Goal: Task Accomplishment & Management: Complete application form

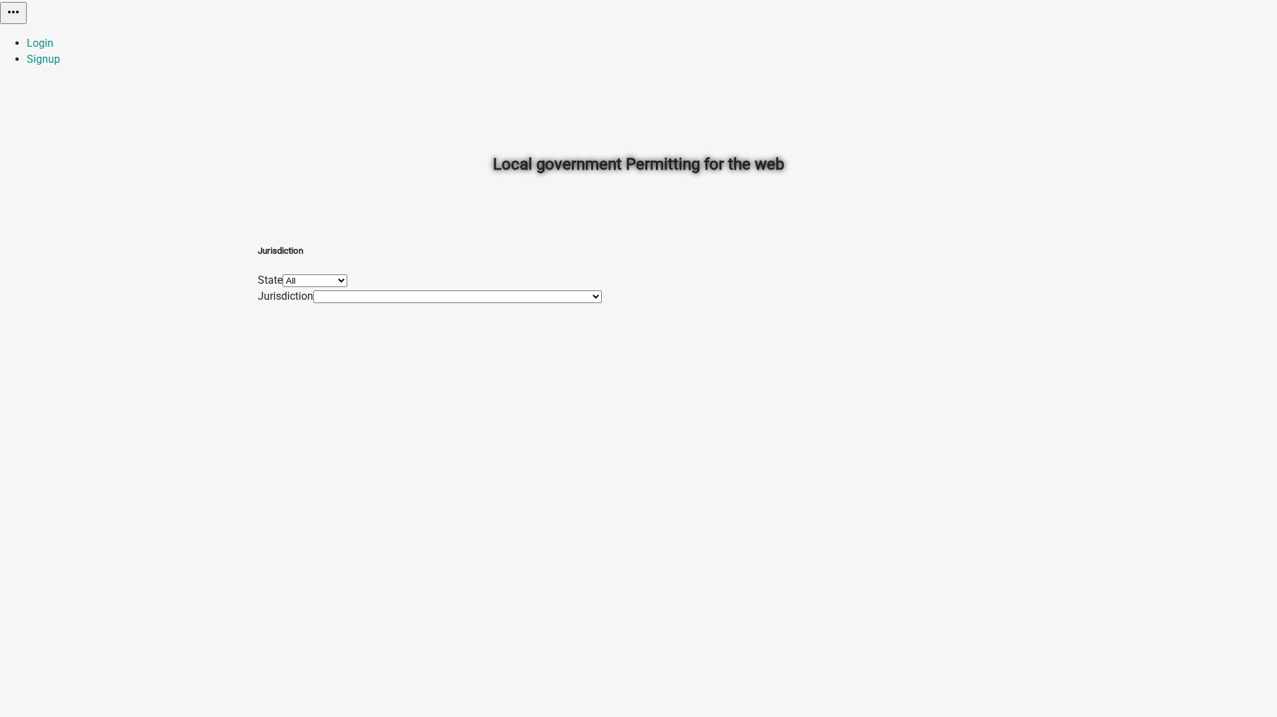
click at [347, 281] on select "All [US_STATE] [US_STATE] [US_STATE] [US_STATE] [US_STATE] [US_STATE] [US_STATE…" at bounding box center [315, 281] width 65 height 13
click at [347, 275] on select "All [US_STATE] [US_STATE] [US_STATE] [US_STATE] [US_STATE] [US_STATE] [US_STATE…" at bounding box center [315, 281] width 65 height 13
click at [443, 303] on select "Tracy Test Client Tracy Testing Map Services TracyTest2 The Sovereign Republic …" at bounding box center [457, 297] width 289 height 13
click at [347, 283] on select "All [US_STATE] [US_STATE] [US_STATE] [US_STATE] [US_STATE] [US_STATE] [US_STATE…" at bounding box center [315, 281] width 65 height 13
select select "[US_STATE]"
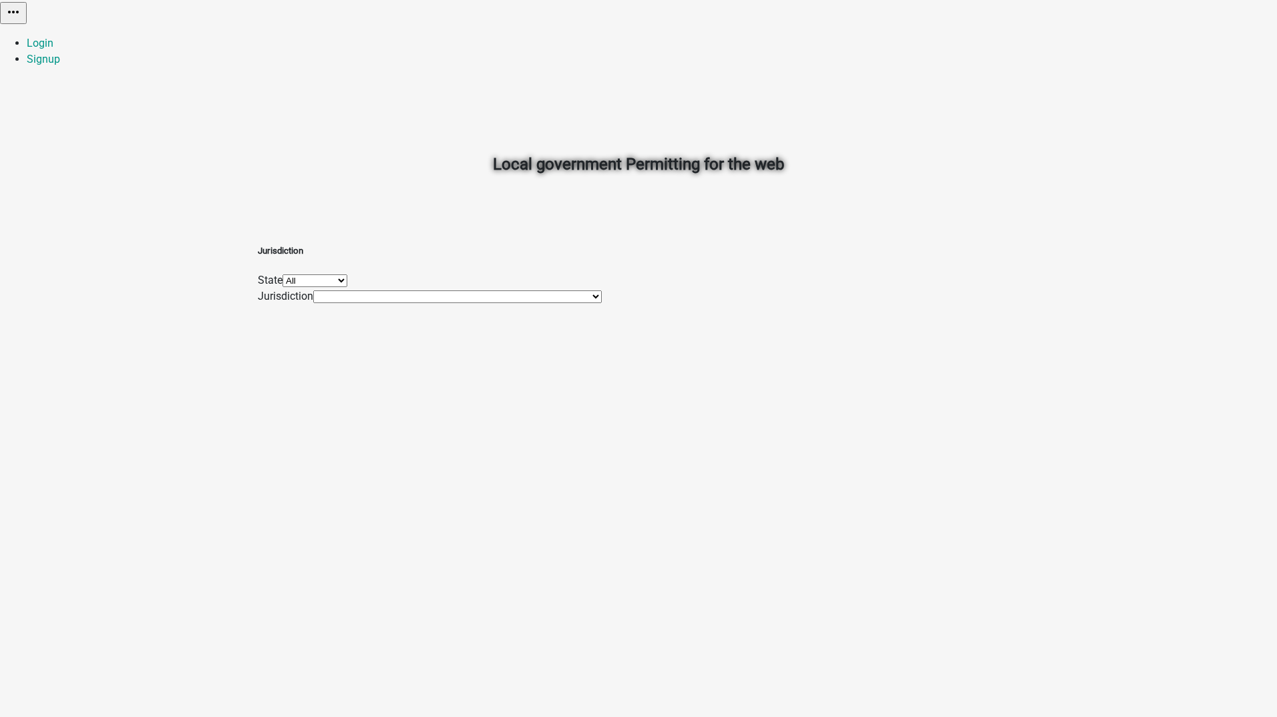
click at [347, 275] on select "All [US_STATE] [US_STATE] [US_STATE] [US_STATE] [US_STATE] [US_STATE] [US_STATE…" at bounding box center [315, 281] width 65 height 13
click at [452, 303] on select "[PERSON_NAME] Test Client [PERSON_NAME] Testing Map Services TracyTest2" at bounding box center [400, 297] width 175 height 13
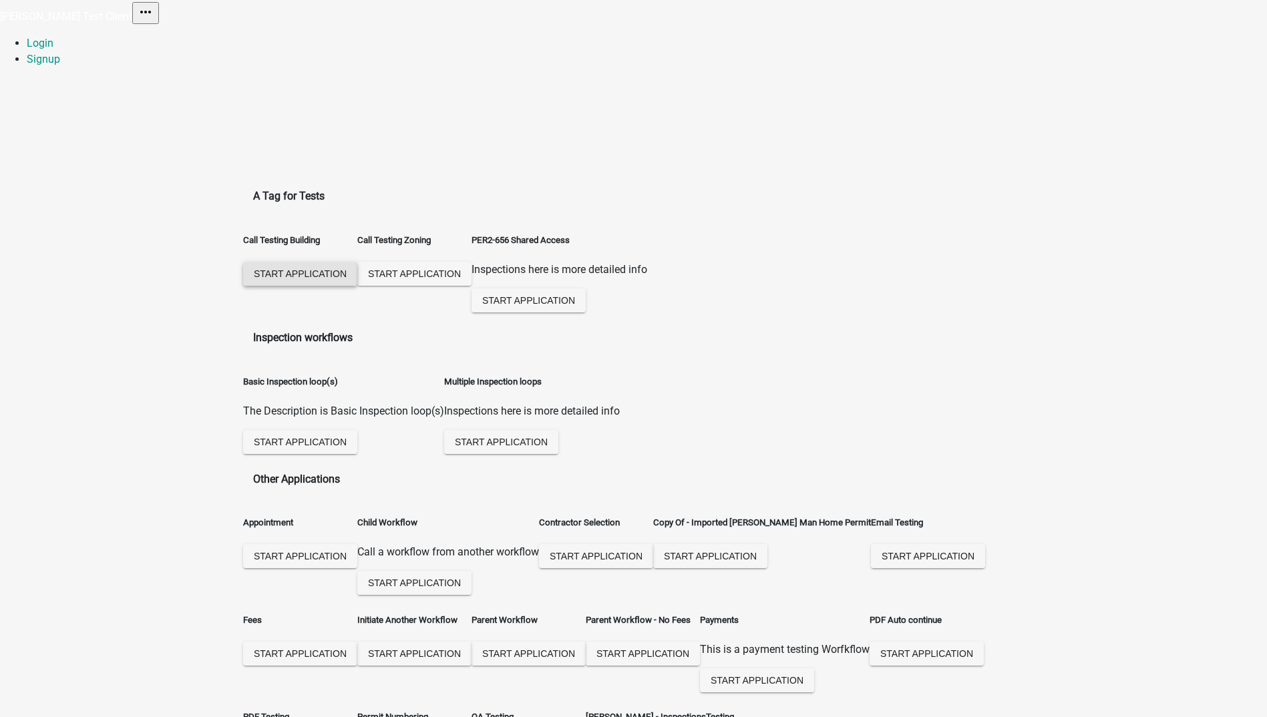
click at [317, 268] on span "Start Application" at bounding box center [300, 273] width 93 height 11
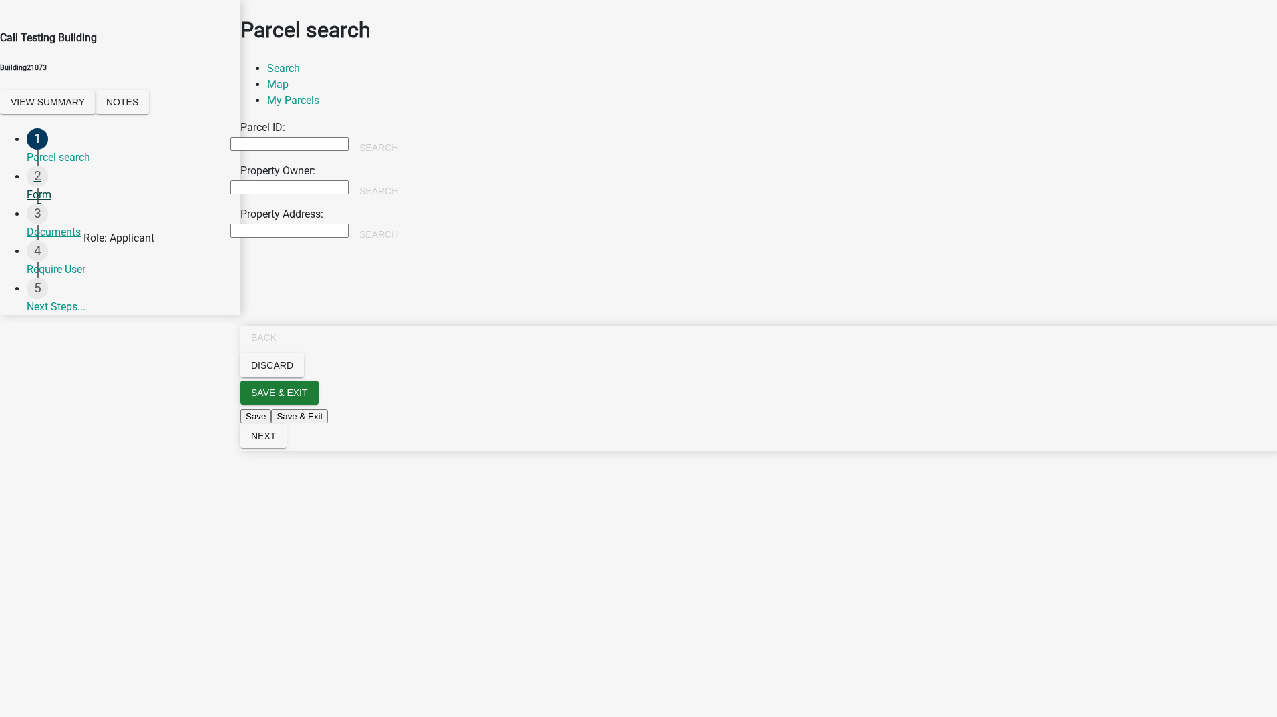
click at [55, 203] on div "Form" at bounding box center [128, 195] width 203 height 16
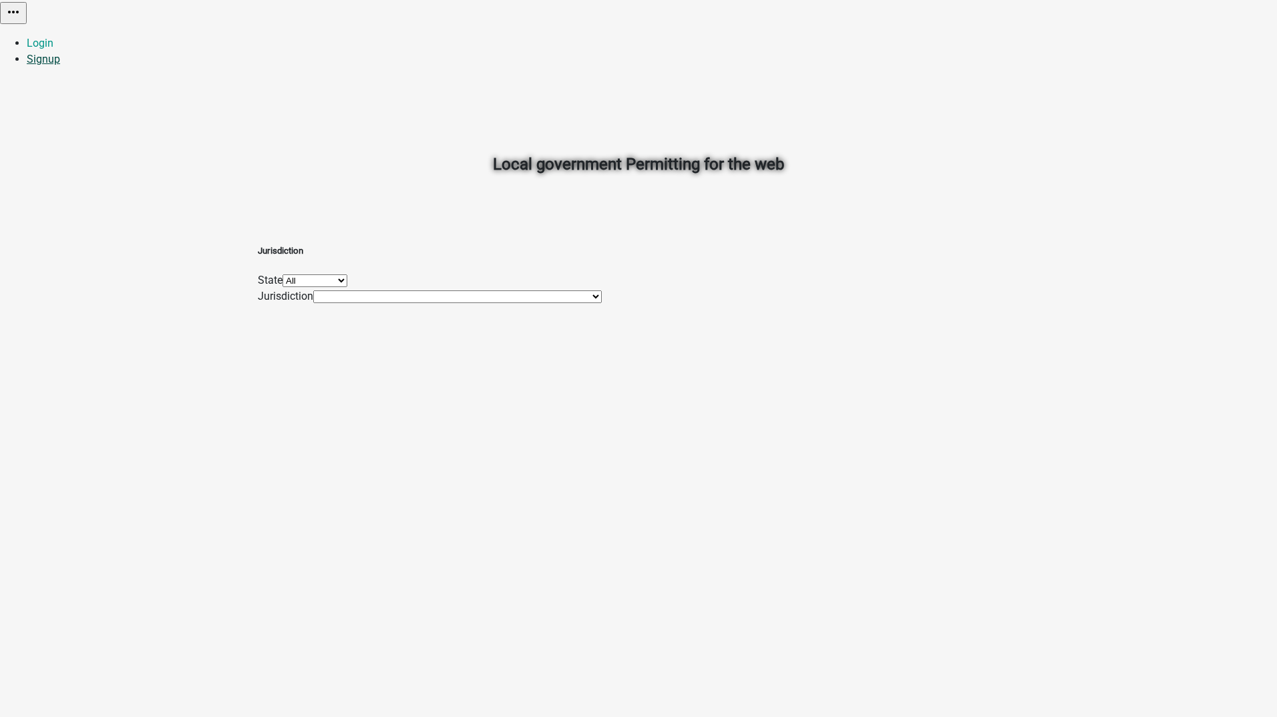
click at [60, 53] on link "Signup" at bounding box center [43, 59] width 33 height 13
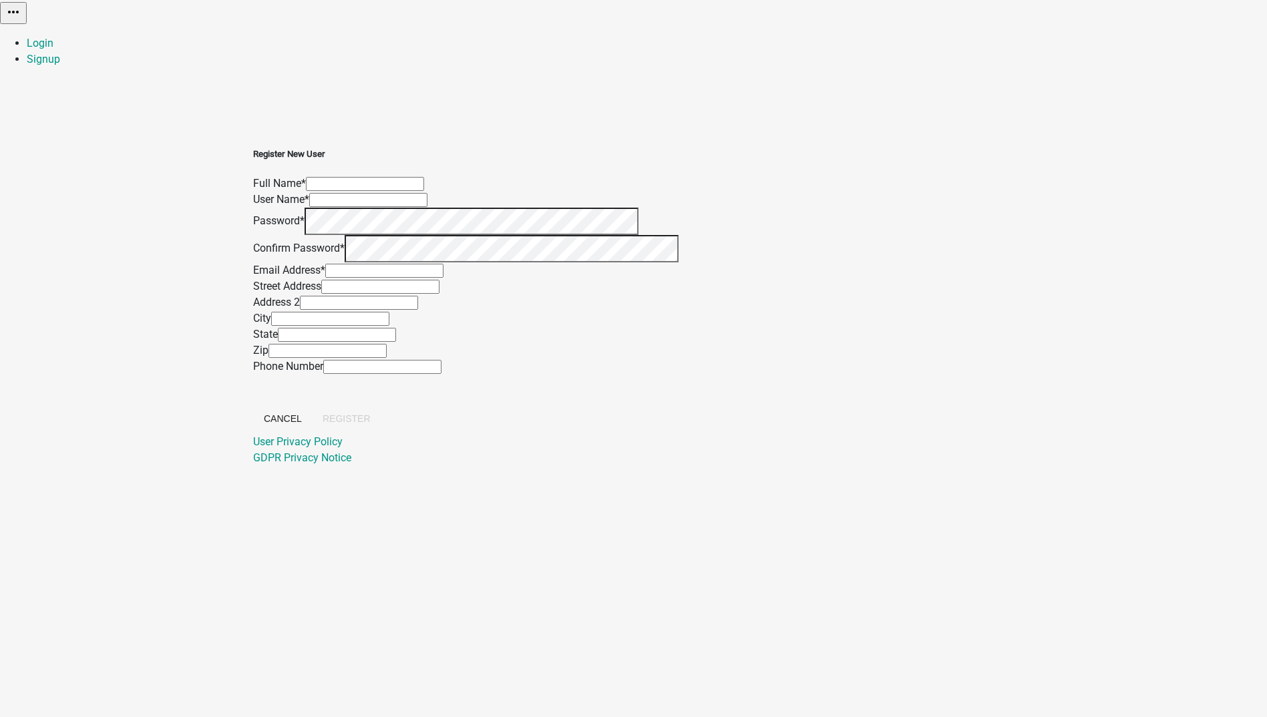
click at [424, 177] on input "text" at bounding box center [365, 184] width 118 height 14
type input "[PERSON_NAME]"
click at [428, 200] on input "text" at bounding box center [368, 200] width 118 height 14
type input "khan322"
click at [444, 278] on input "text" at bounding box center [384, 271] width 118 height 14
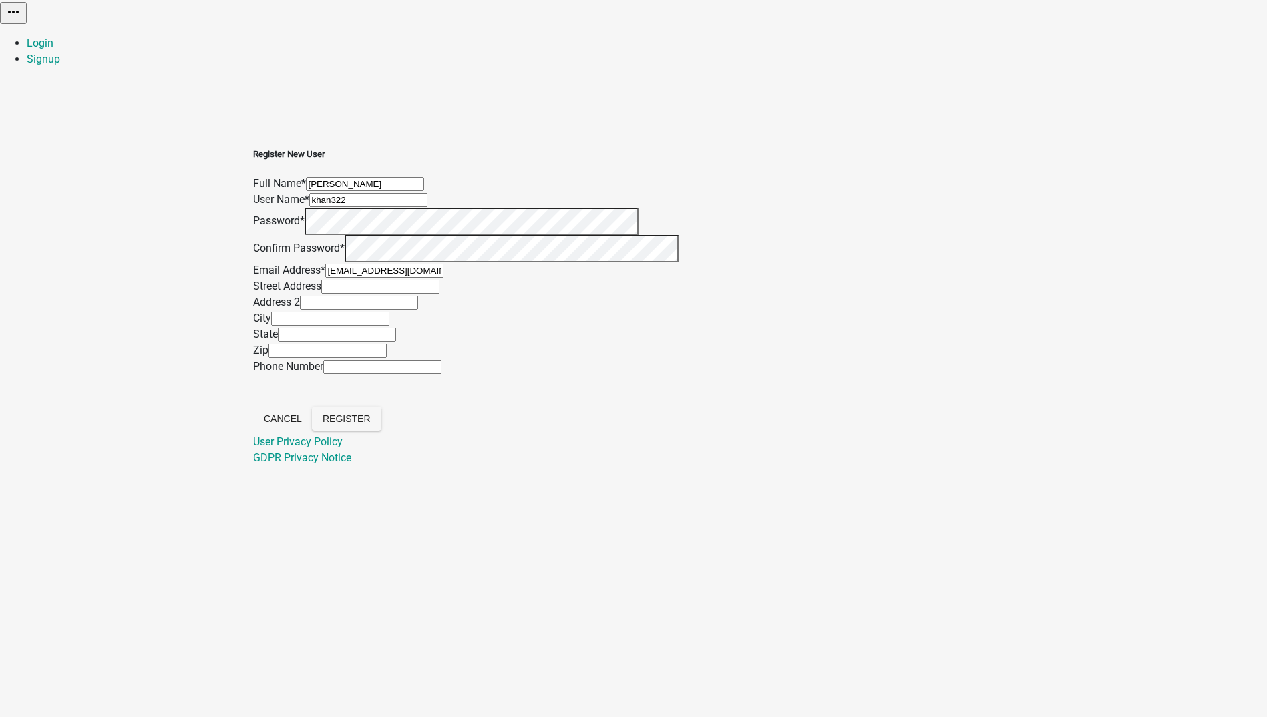
type input "[EMAIL_ADDRESS][DOMAIN_NAME]"
click at [440, 294] on input "text" at bounding box center [380, 287] width 118 height 14
click at [418, 310] on input "text" at bounding box center [359, 303] width 118 height 14
click at [389, 326] on input "City" at bounding box center [330, 319] width 118 height 14
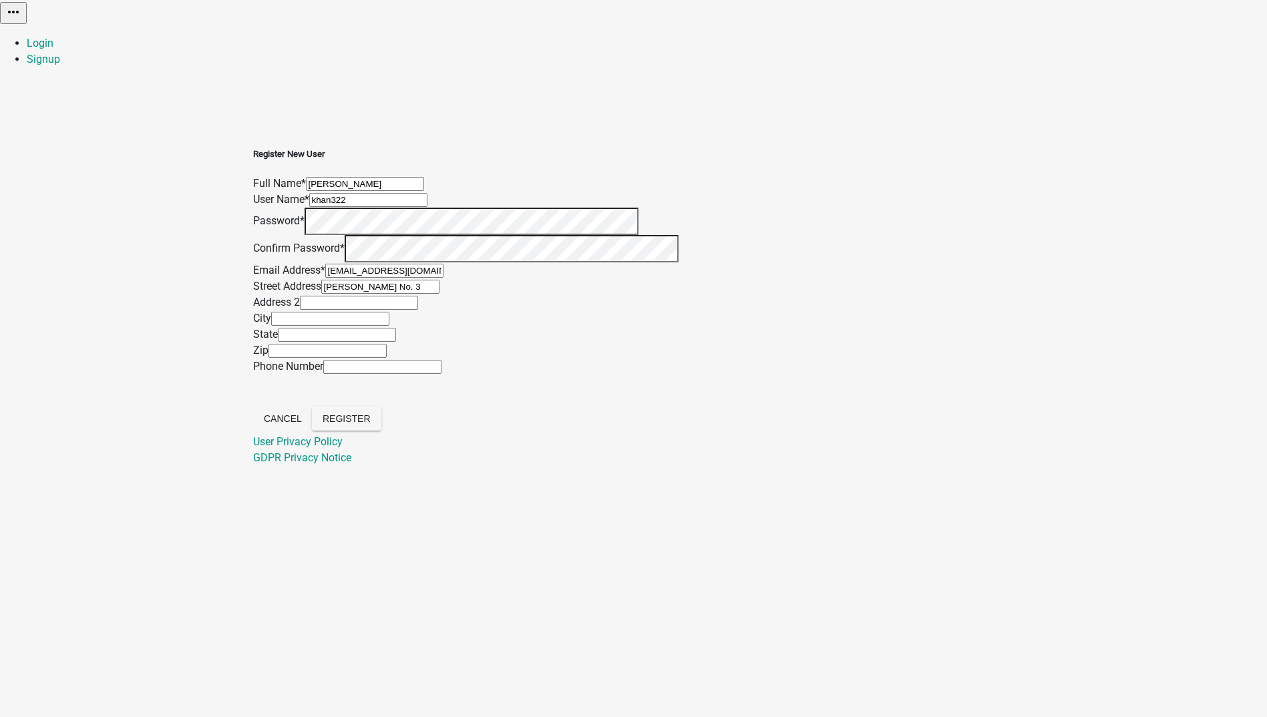
click at [440, 294] on input "Ward No. 3" at bounding box center [380, 287] width 118 height 14
type input "W"
click at [371, 424] on span "Register" at bounding box center [347, 418] width 48 height 11
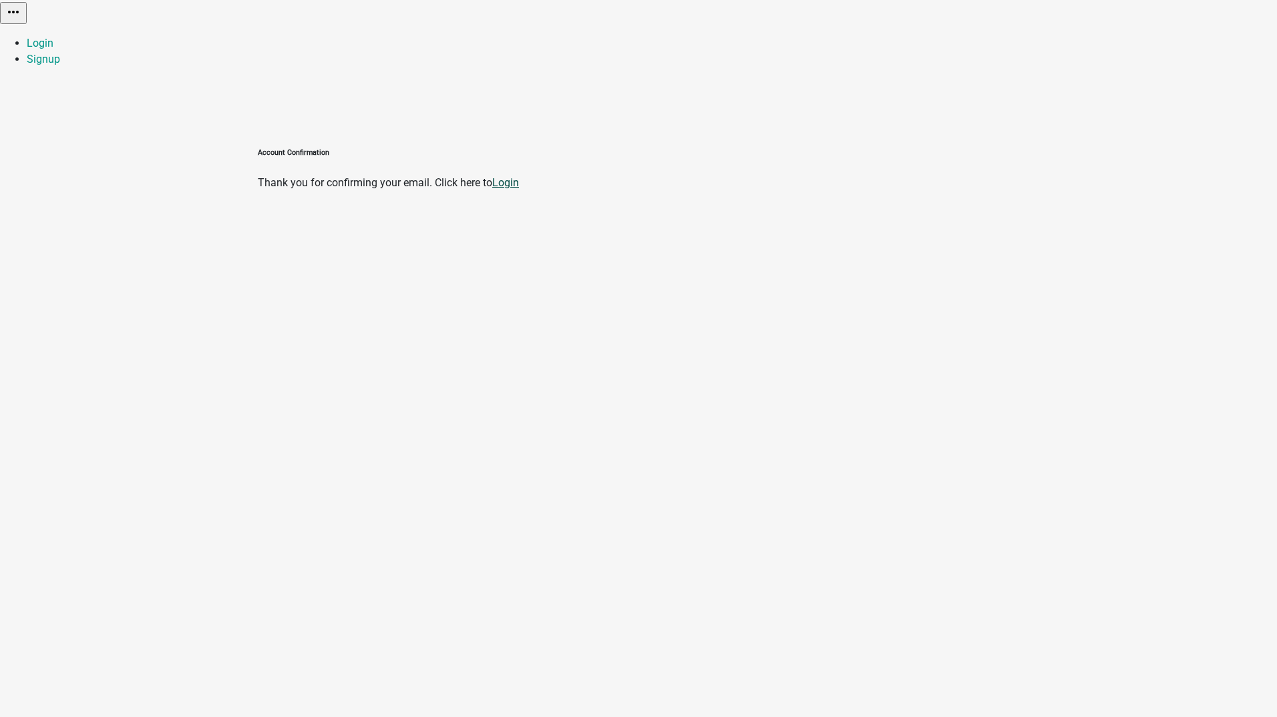
click at [519, 176] on link "Login" at bounding box center [505, 182] width 27 height 13
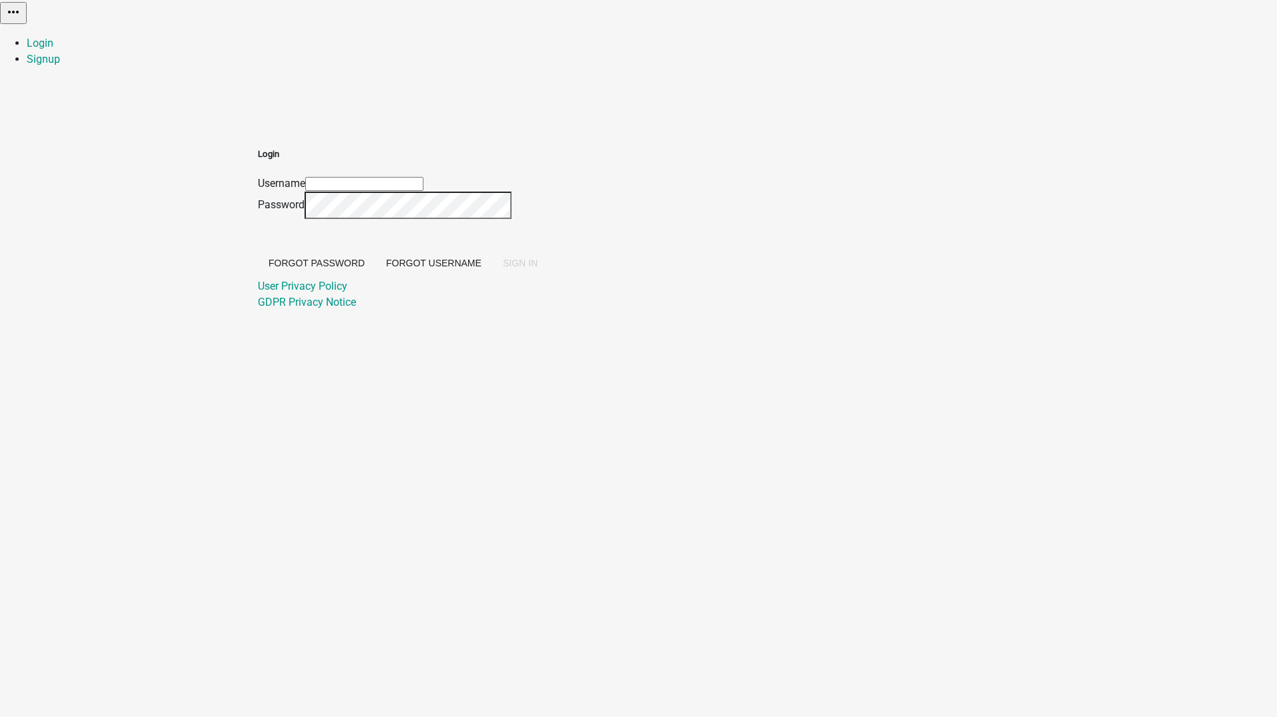
click at [424, 177] on input "Username" at bounding box center [364, 184] width 118 height 14
type input "khan322"
click at [538, 269] on span "SIGN IN" at bounding box center [520, 263] width 35 height 11
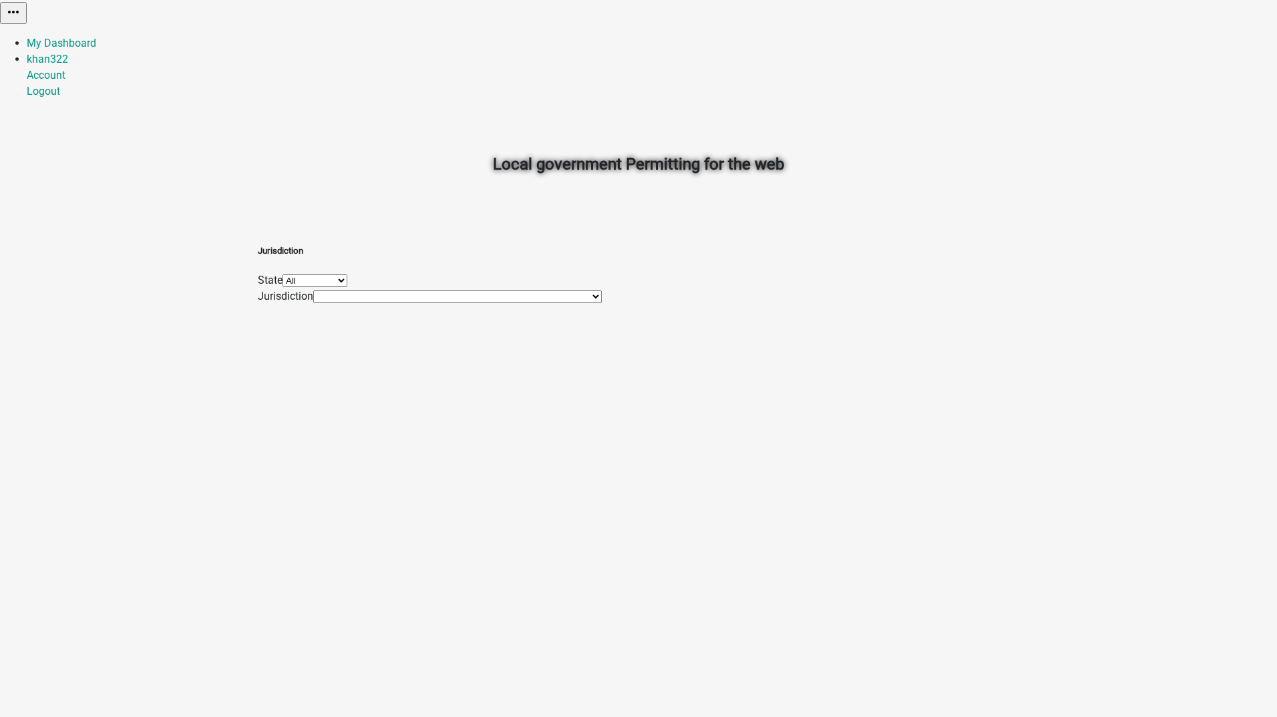
click at [347, 283] on select "All [US_STATE] [US_STATE] [US_STATE] [US_STATE] [US_STATE] [US_STATE] [US_STATE…" at bounding box center [315, 281] width 65 height 13
select select "[US_STATE]"
click at [347, 275] on select "All [US_STATE] [US_STATE] [US_STATE] [US_STATE] [US_STATE] [US_STATE] [US_STATE…" at bounding box center [315, 281] width 65 height 13
click at [432, 303] on select "[PERSON_NAME] Test Client [PERSON_NAME] Testing Map Services TracyTest2" at bounding box center [400, 297] width 175 height 13
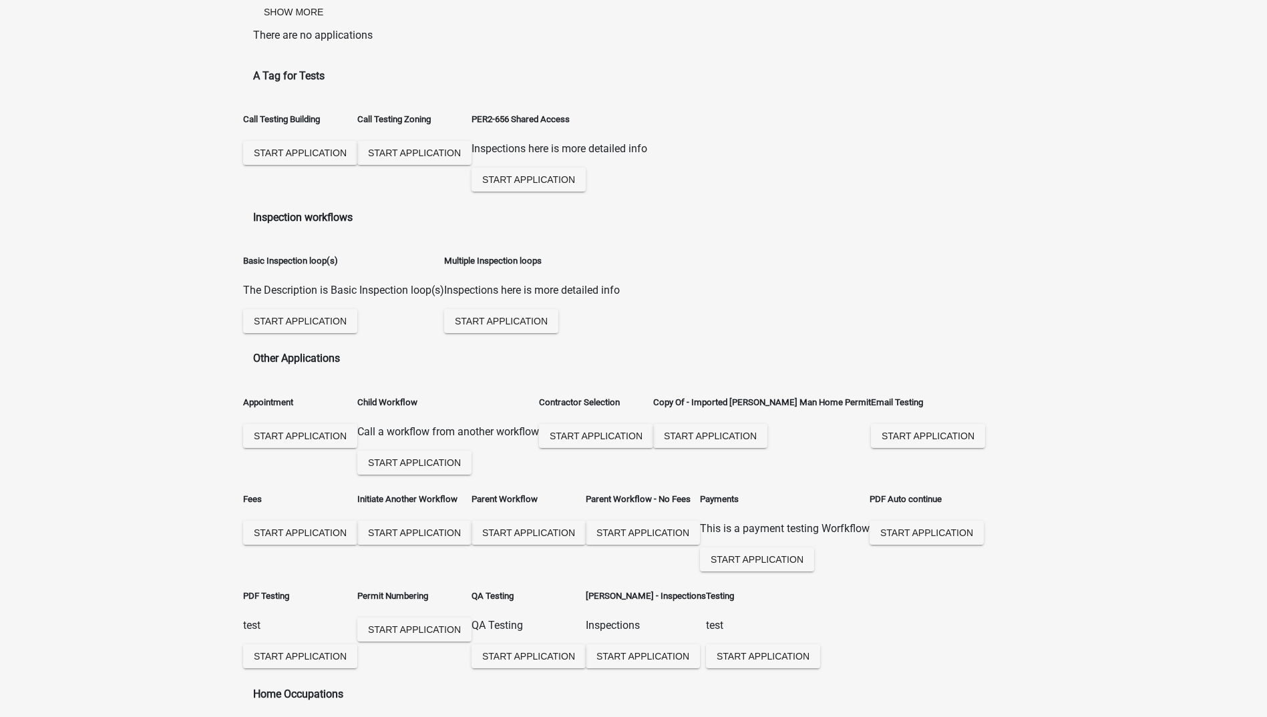
scroll to position [401, 0]
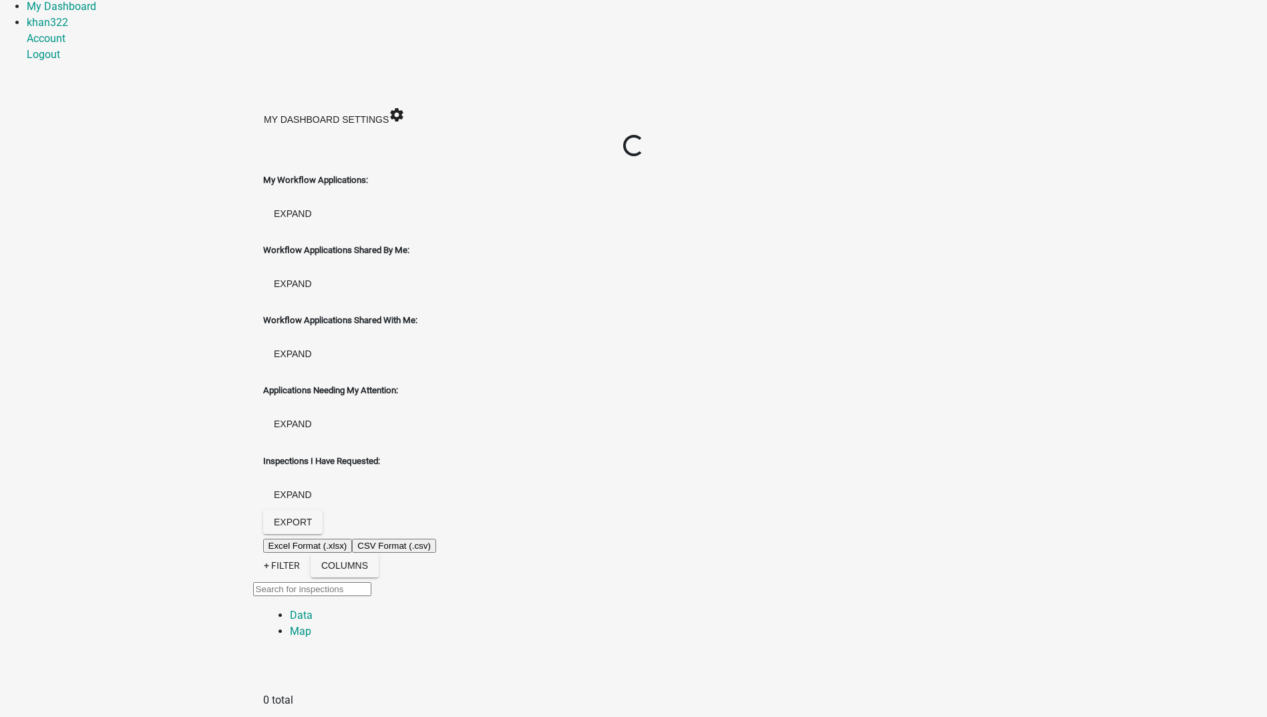
scroll to position [39, 0]
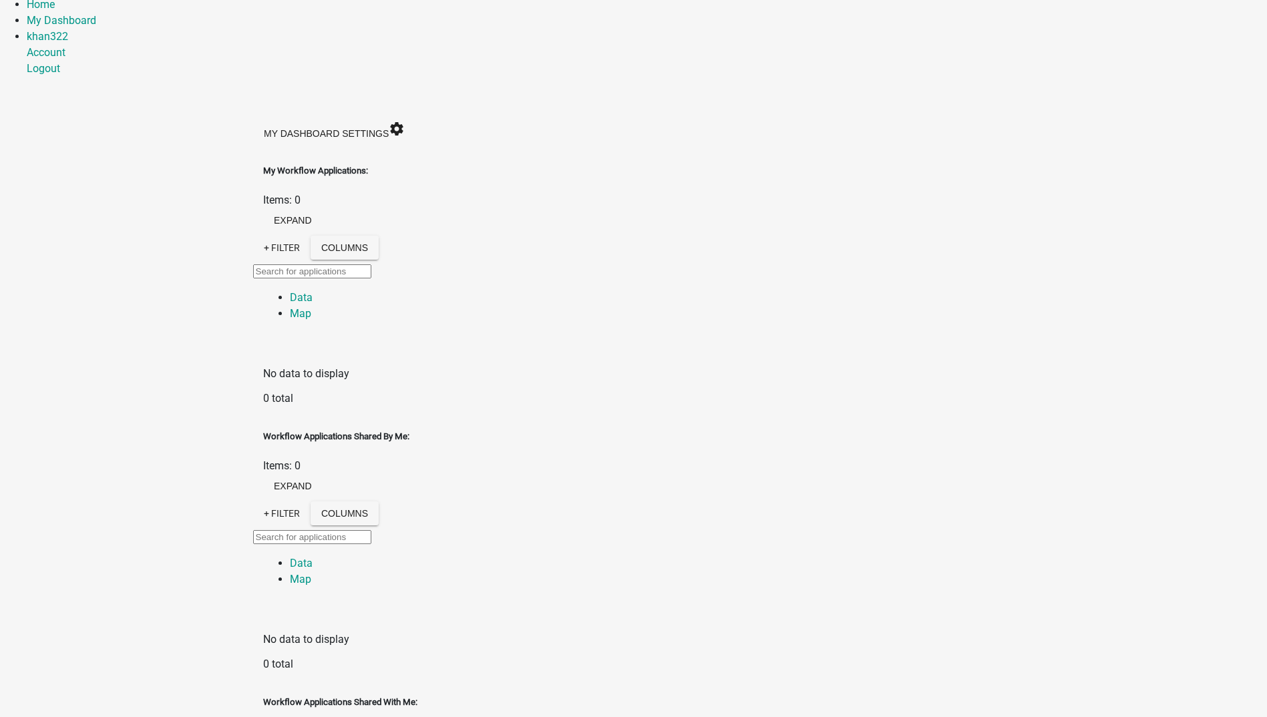
click at [263, 164] on h5 "My Workflow Applications:" at bounding box center [633, 170] width 741 height 13
click at [323, 208] on button "expand" at bounding box center [292, 220] width 59 height 24
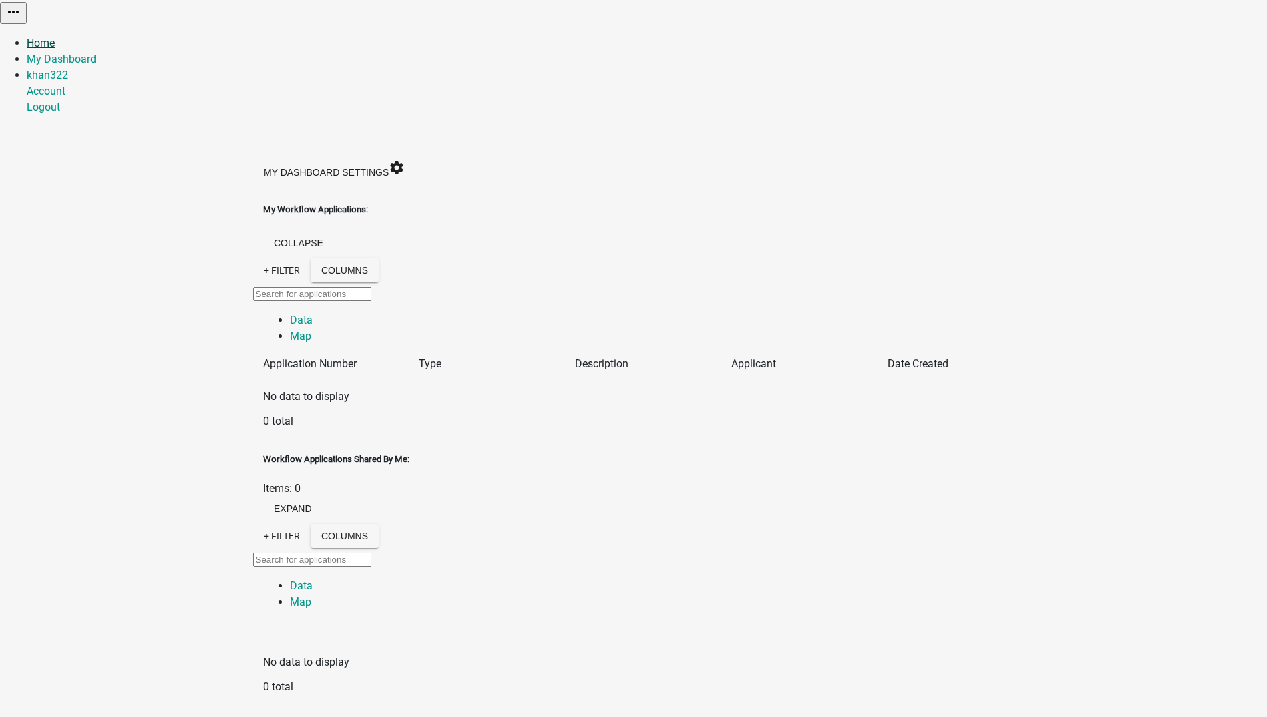
click at [55, 37] on link "Home" at bounding box center [41, 43] width 28 height 13
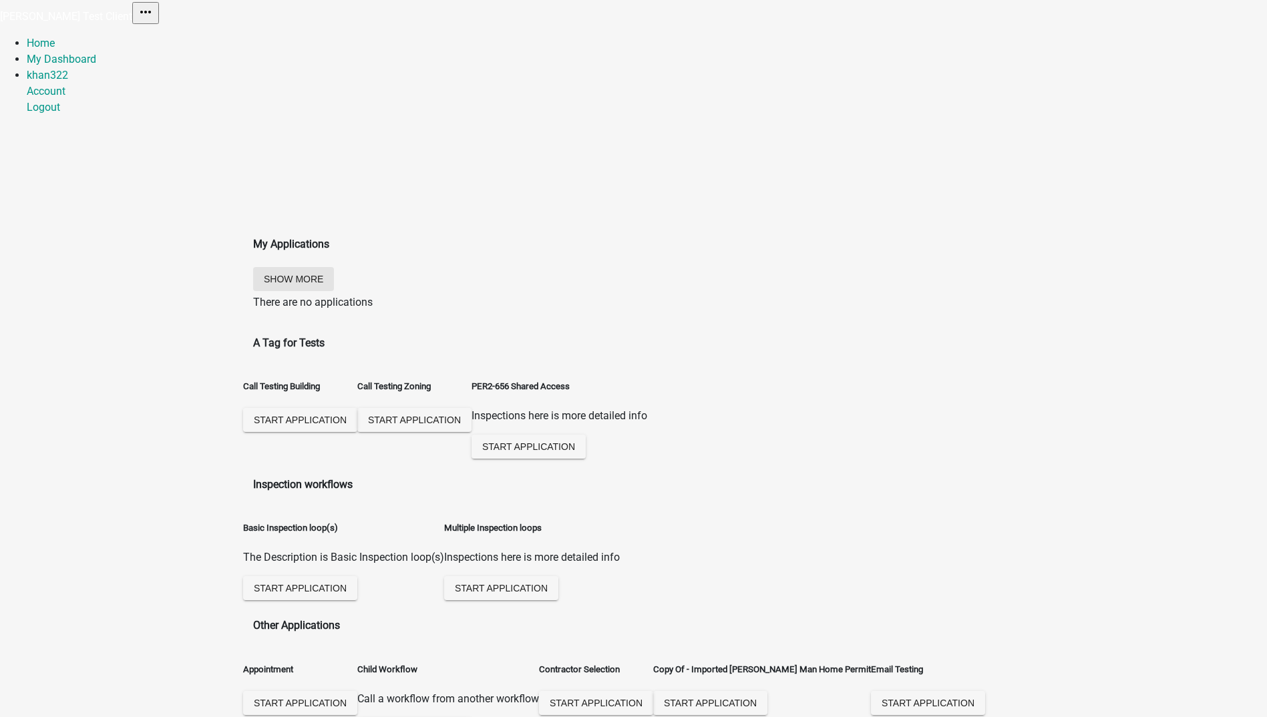
click at [334, 267] on button "Show More" at bounding box center [293, 279] width 81 height 24
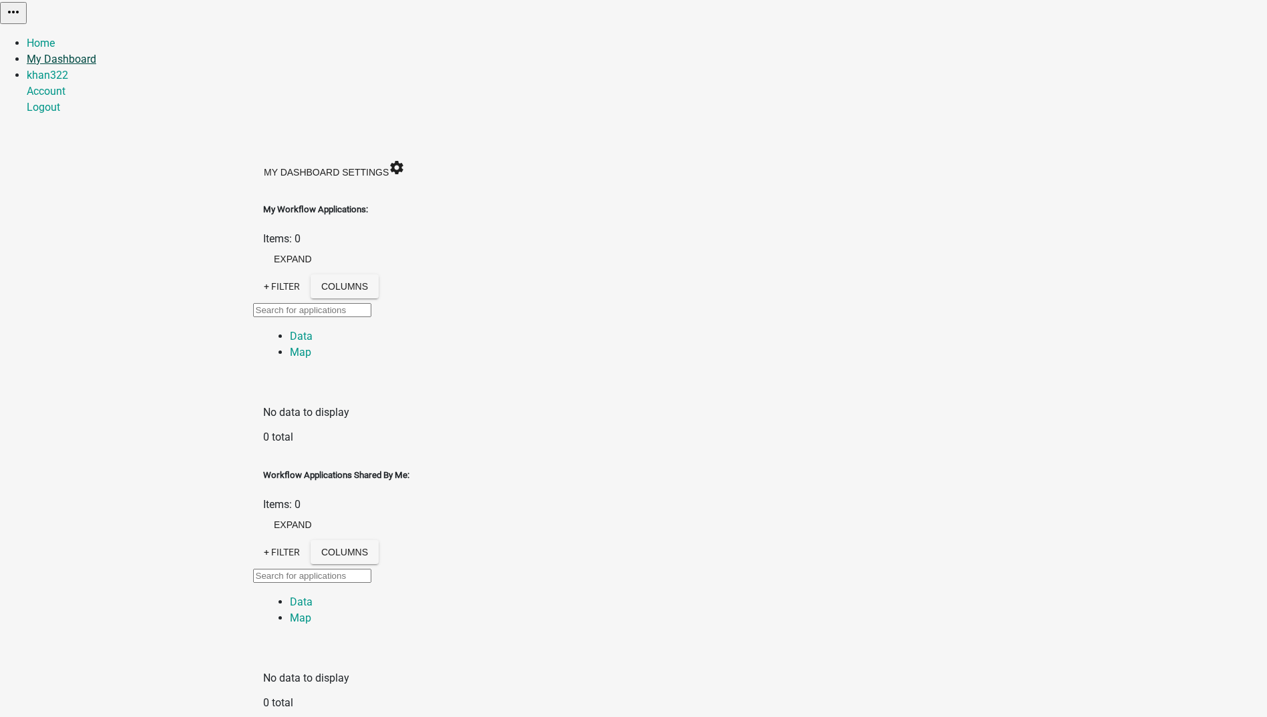
click at [96, 53] on link "My Dashboard" at bounding box center [61, 59] width 69 height 13
click at [68, 69] on link "khan322" at bounding box center [47, 75] width 41 height 13
click at [65, 85] on link "Account" at bounding box center [46, 91] width 39 height 13
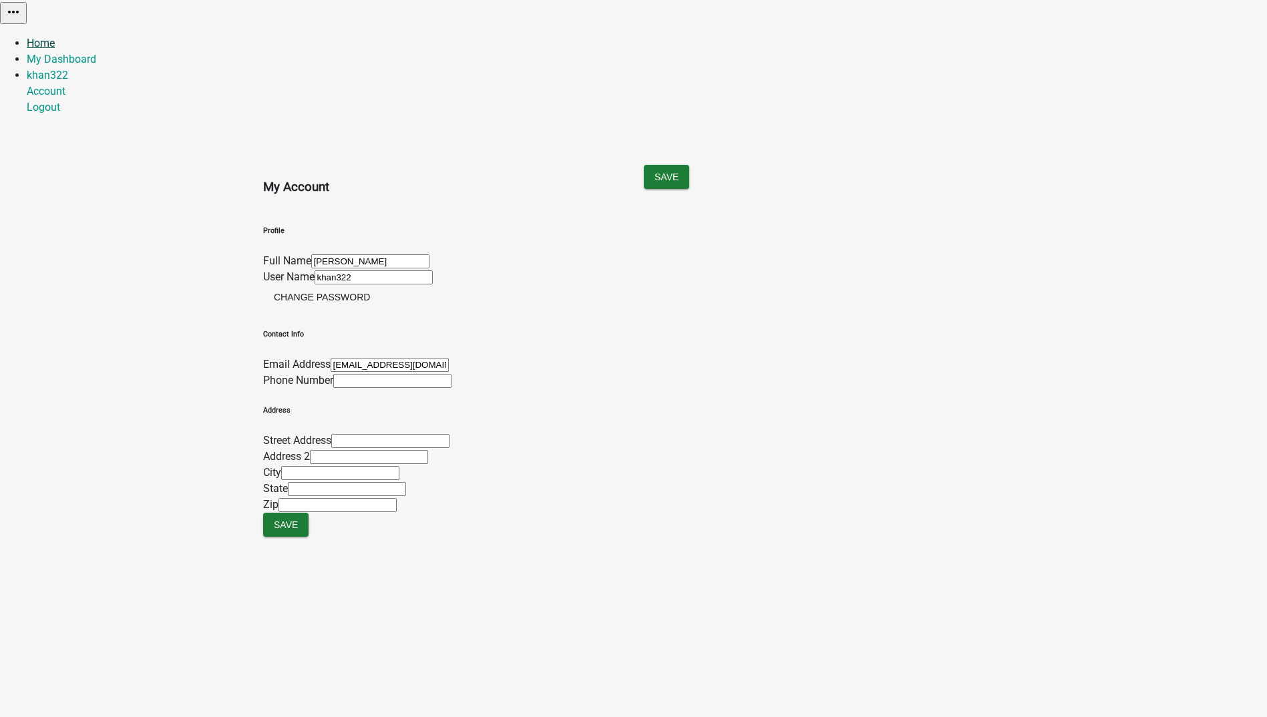
click at [55, 37] on link "Home" at bounding box center [41, 43] width 28 height 13
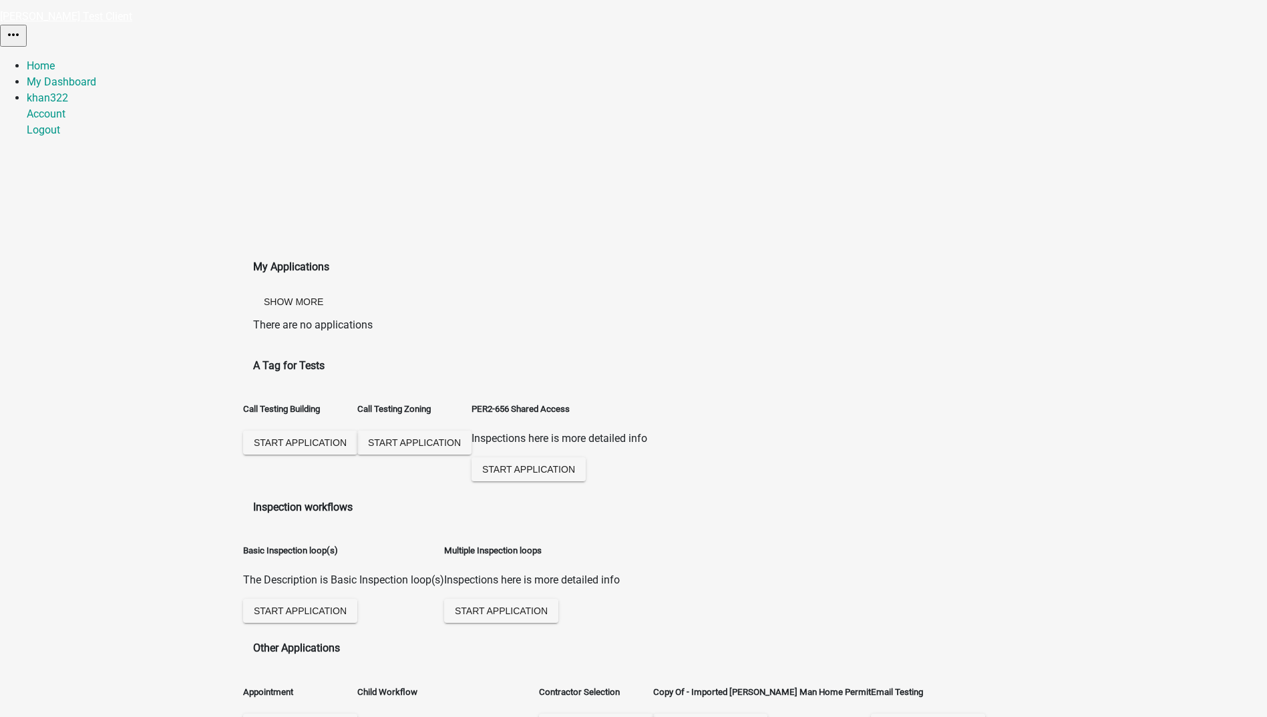
click at [132, 17] on link "[PERSON_NAME] Test Client" at bounding box center [66, 16] width 132 height 13
click at [344, 438] on span "Start Application" at bounding box center [300, 443] width 93 height 11
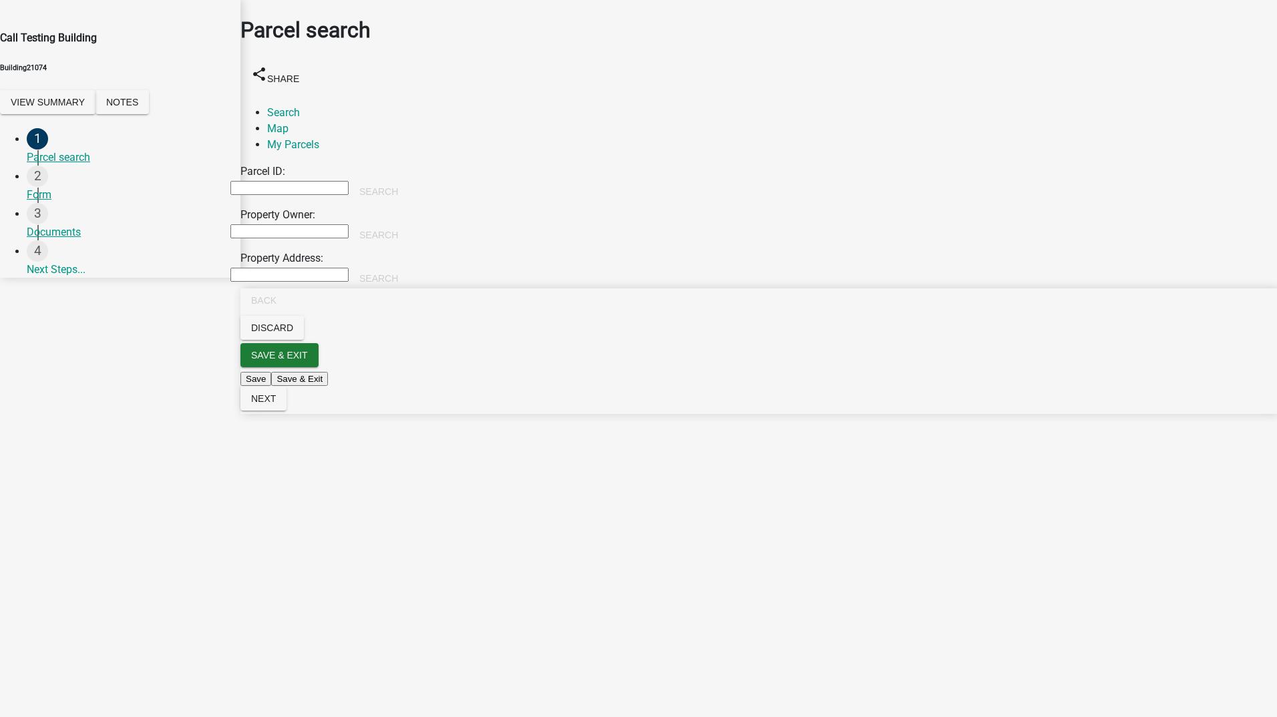
click at [297, 181] on input "Parcel ID:" at bounding box center [289, 188] width 118 height 14
click at [94, 114] on button "View Summary" at bounding box center [48, 102] width 96 height 24
click at [11, 462] on span "×" at bounding box center [7, 467] width 5 height 10
click at [149, 114] on button "Notes" at bounding box center [122, 102] width 53 height 24
click at [11, 462] on span "×" at bounding box center [7, 467] width 5 height 10
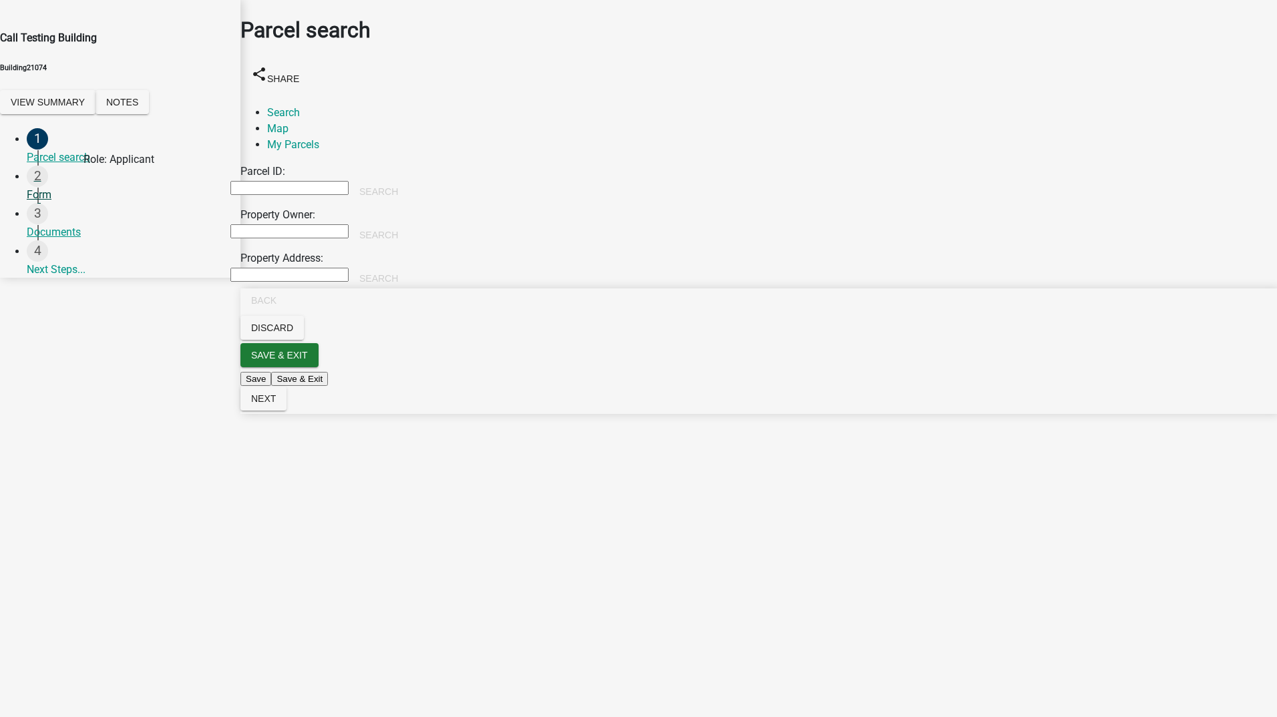
click at [56, 194] on div "Form" at bounding box center [128, 195] width 203 height 16
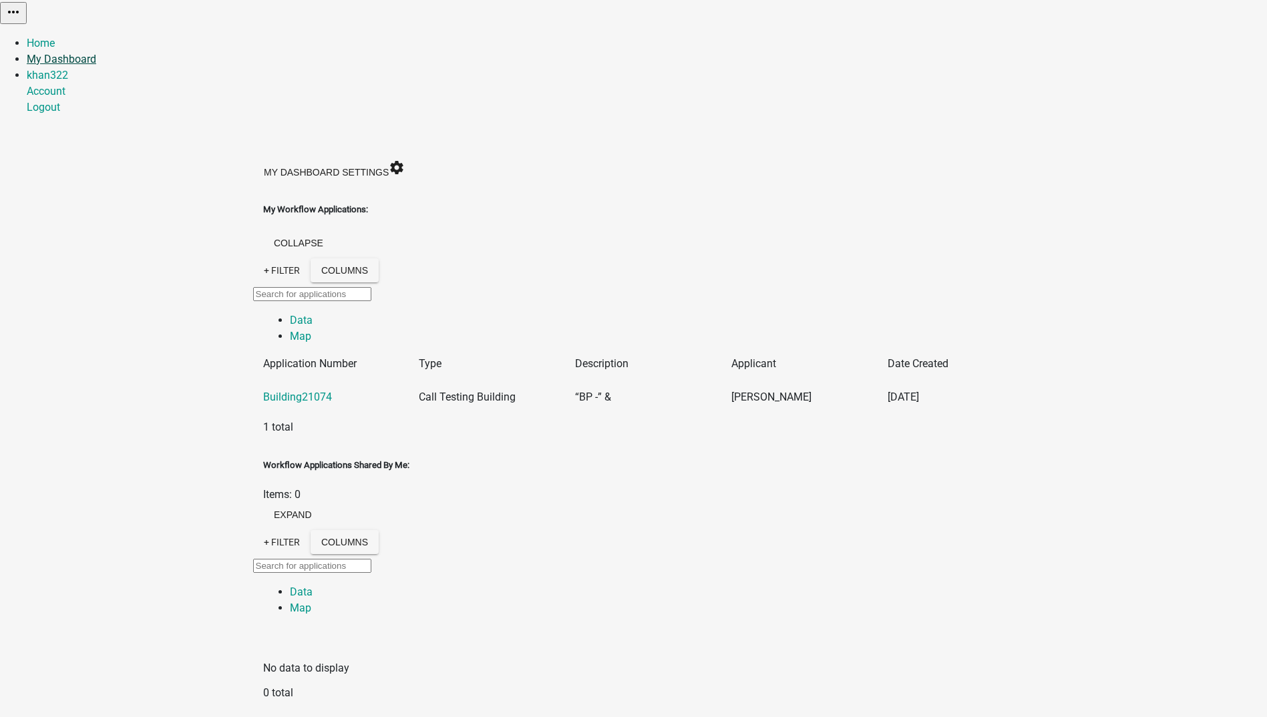
click at [96, 53] on link "My Dashboard" at bounding box center [61, 59] width 69 height 13
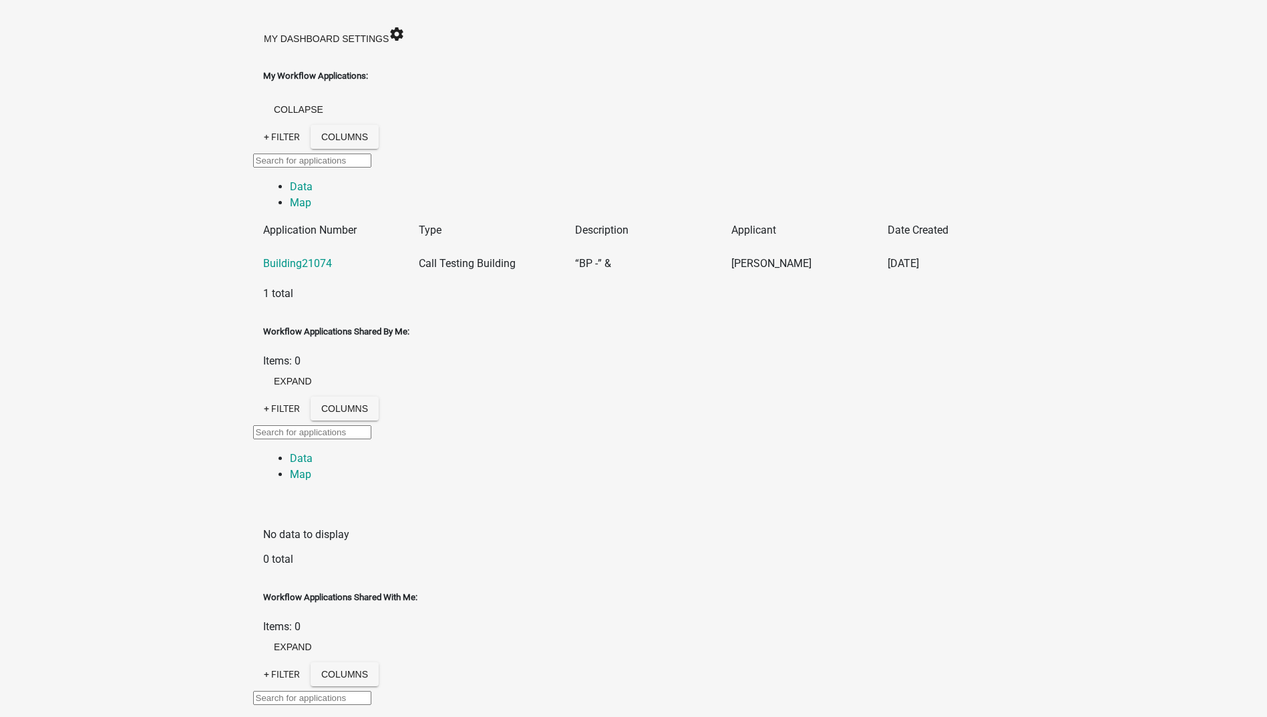
scroll to position [200, 0]
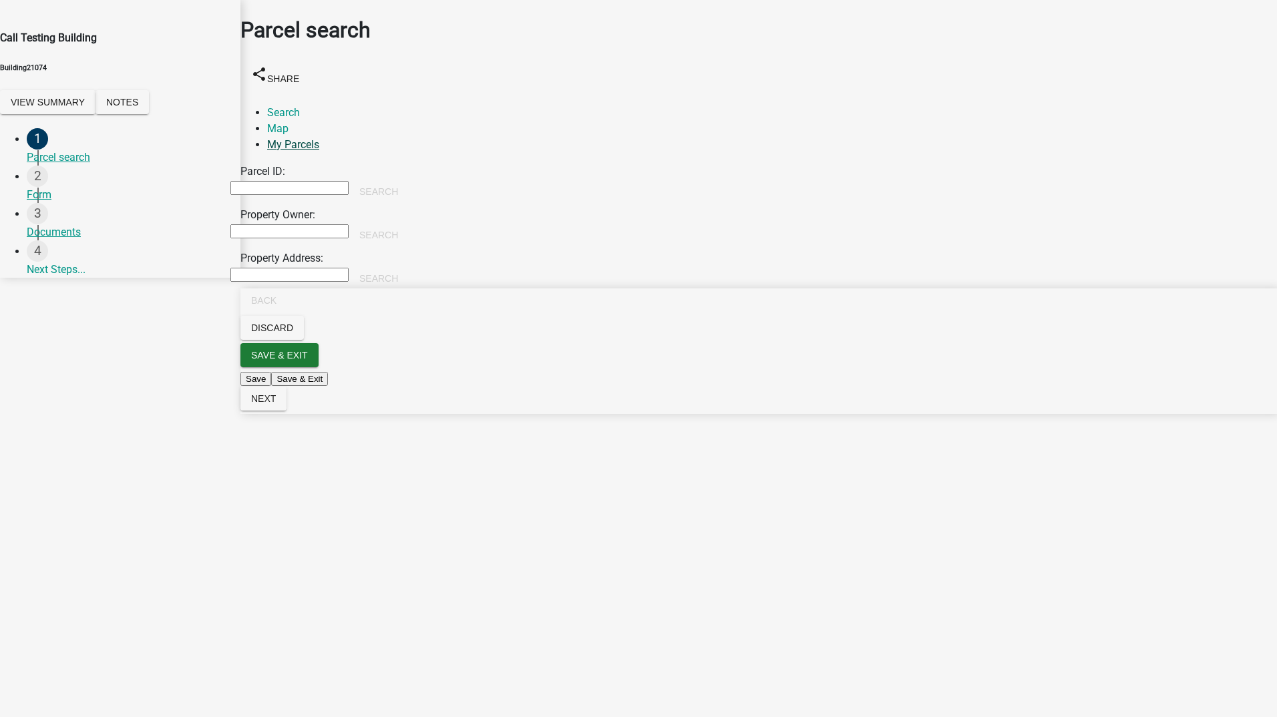
click at [319, 138] on link "My Parcels" at bounding box center [293, 144] width 52 height 13
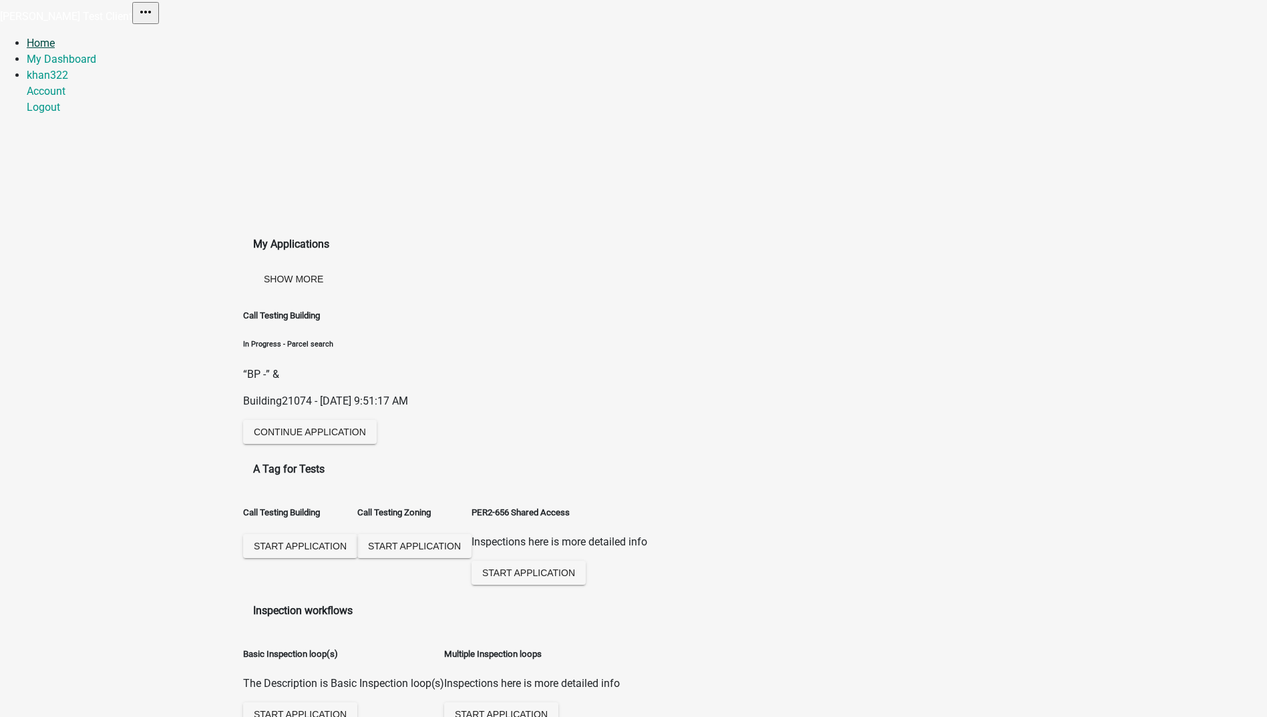
click at [55, 37] on link "Home" at bounding box center [41, 43] width 28 height 13
click at [96, 53] on link "My Dashboard" at bounding box center [61, 59] width 69 height 13
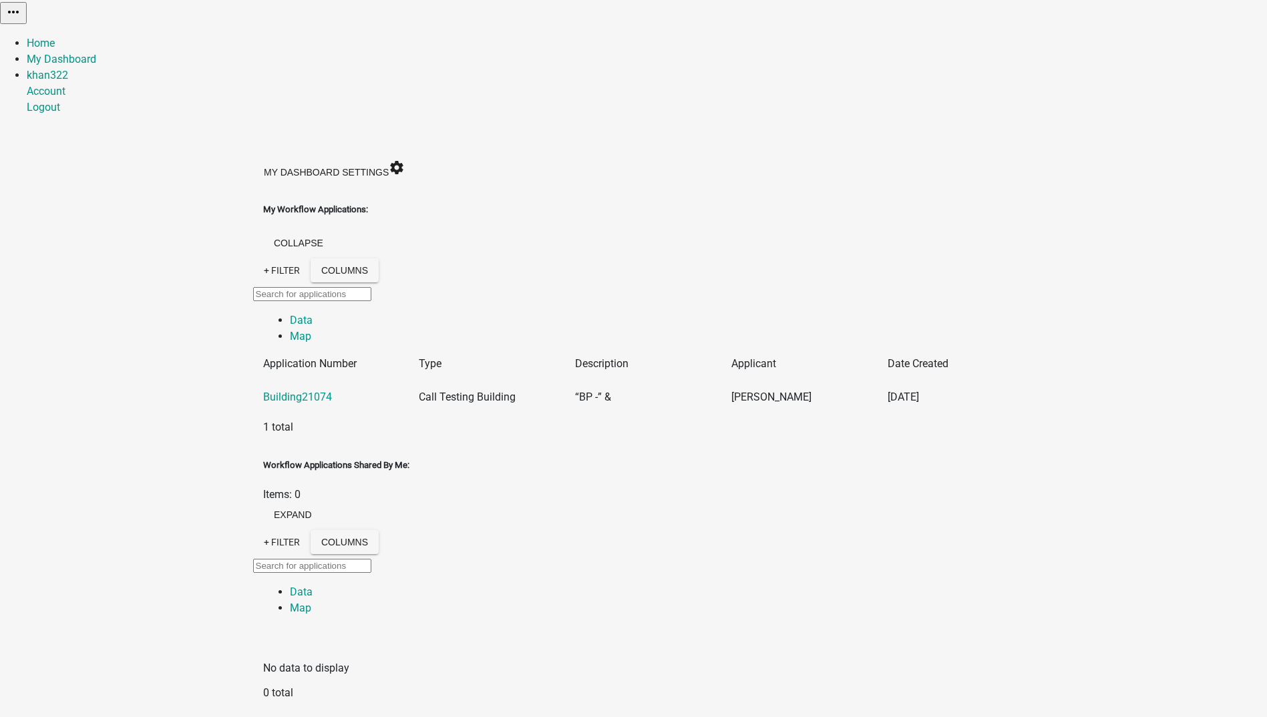
scroll to position [267, 0]
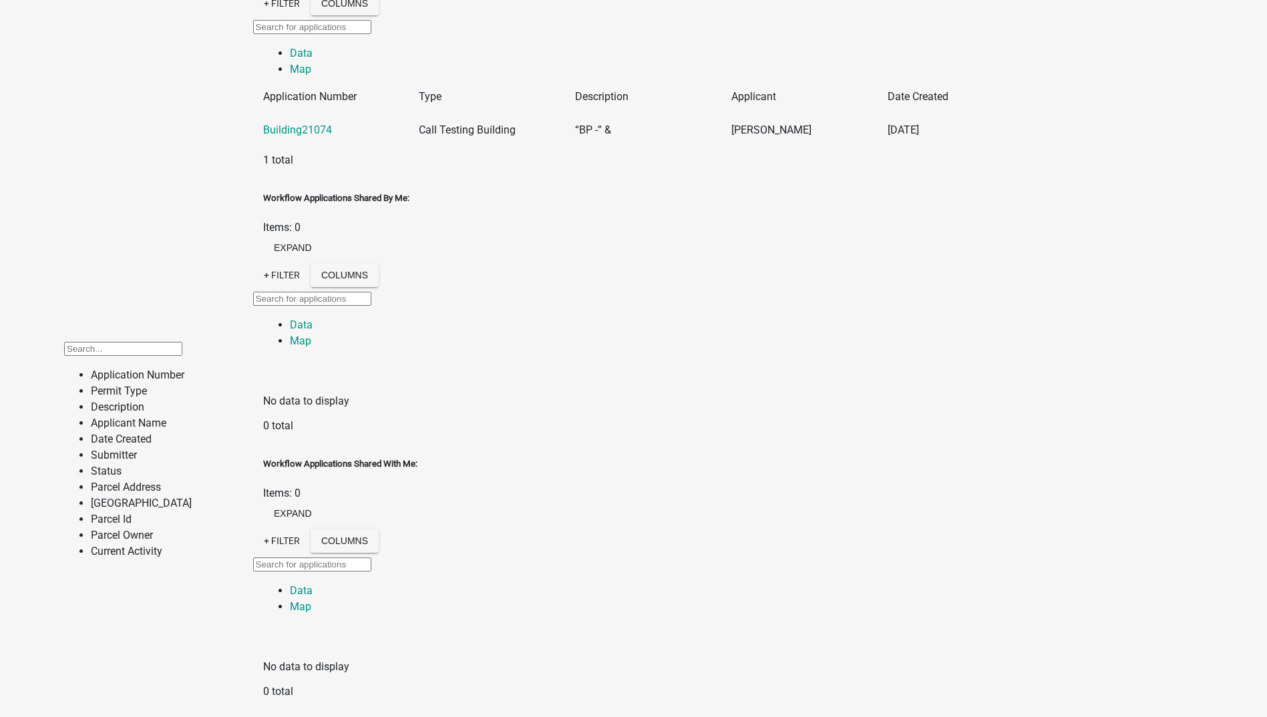
click at [41, 319] on app-user-applications "more_horiz Home My Dashboard khan322 Account Logout My Dashboard Settings setti…" at bounding box center [633, 496] width 1267 height 1526
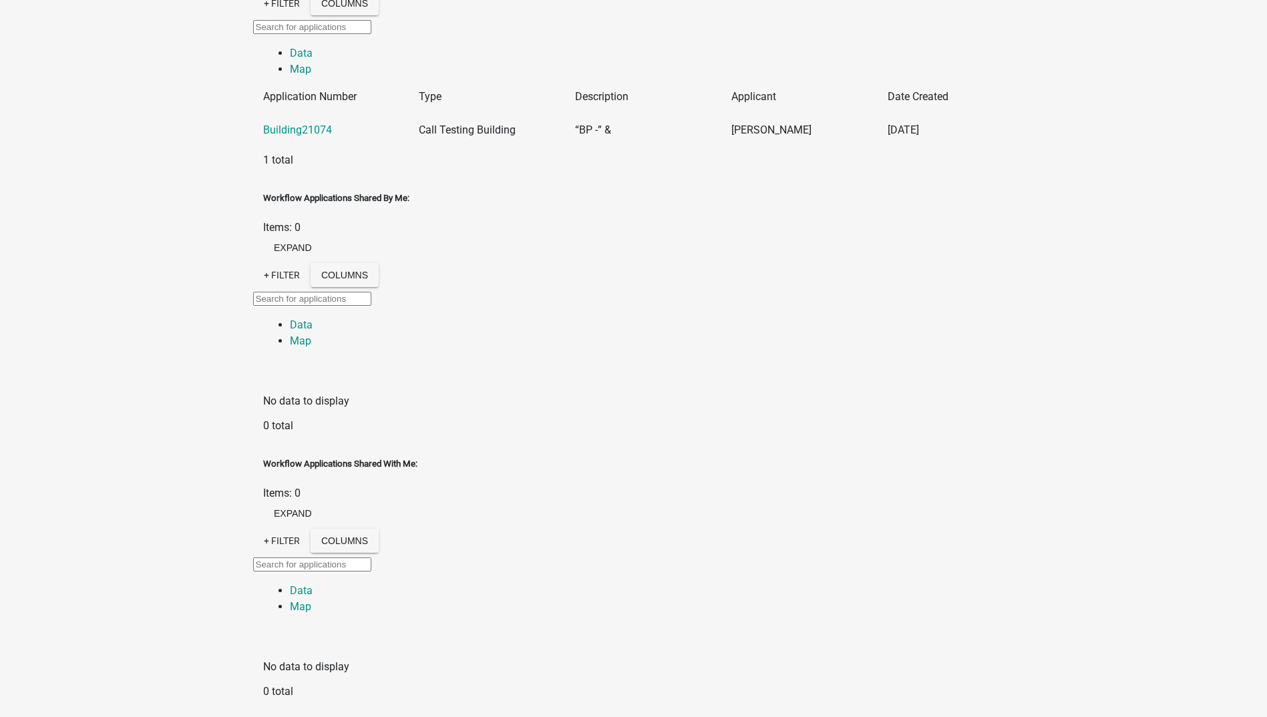
scroll to position [0, 0]
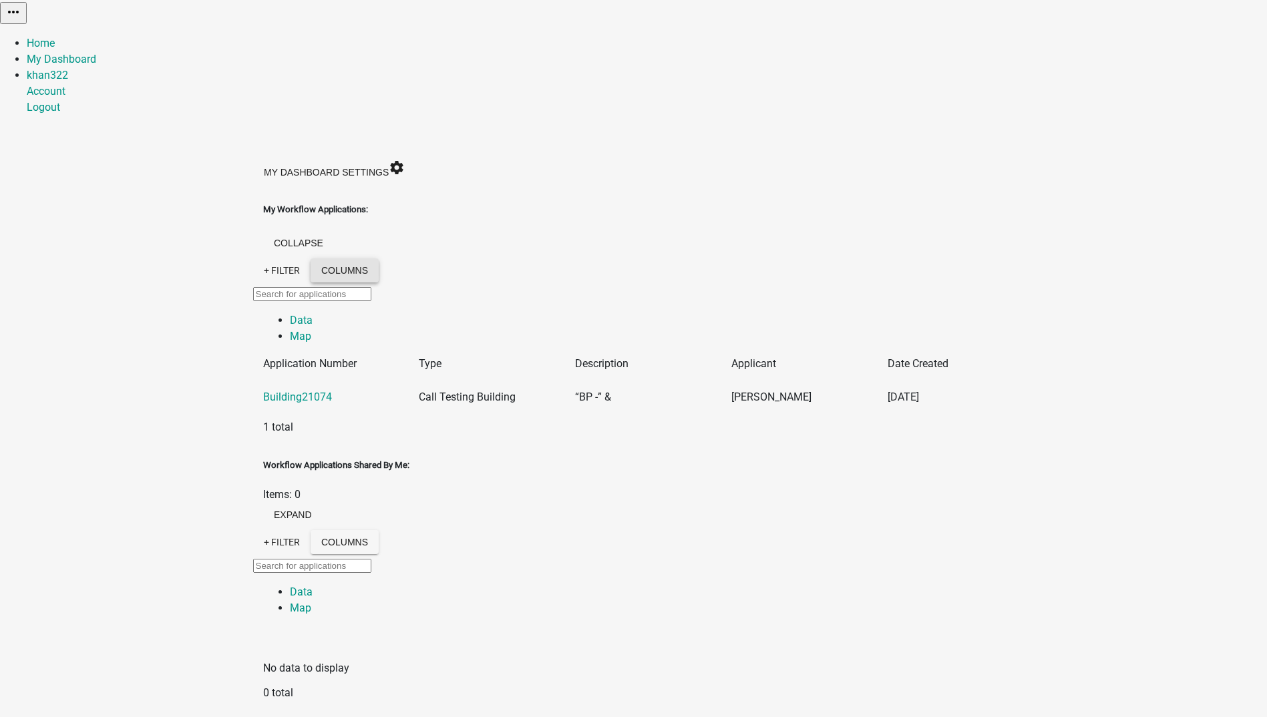
click at [379, 259] on button "Columns" at bounding box center [345, 271] width 68 height 24
click at [55, 37] on link "Home" at bounding box center [41, 43] width 28 height 13
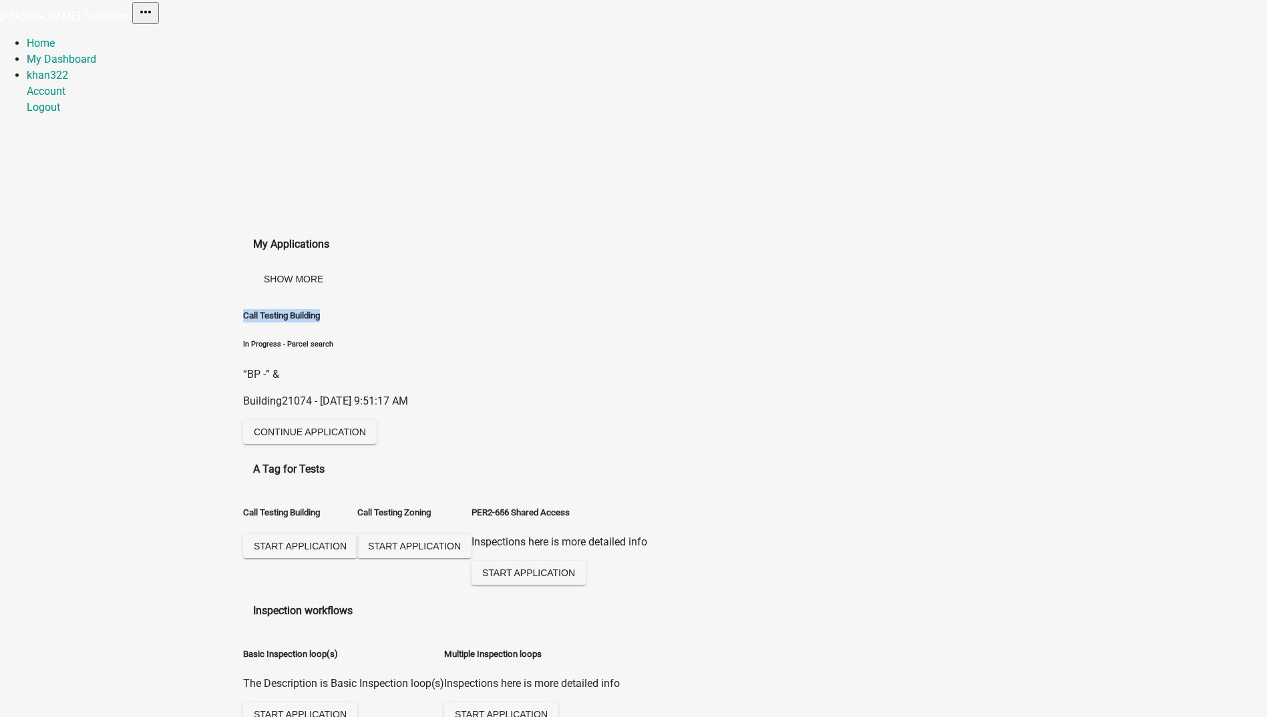
drag, startPoint x: 277, startPoint y: 162, endPoint x: 444, endPoint y: 166, distance: 167.0
click at [408, 309] on h5 "Call Testing Building" at bounding box center [325, 315] width 165 height 13
click at [365, 420] on button "Continue Application" at bounding box center [310, 432] width 134 height 24
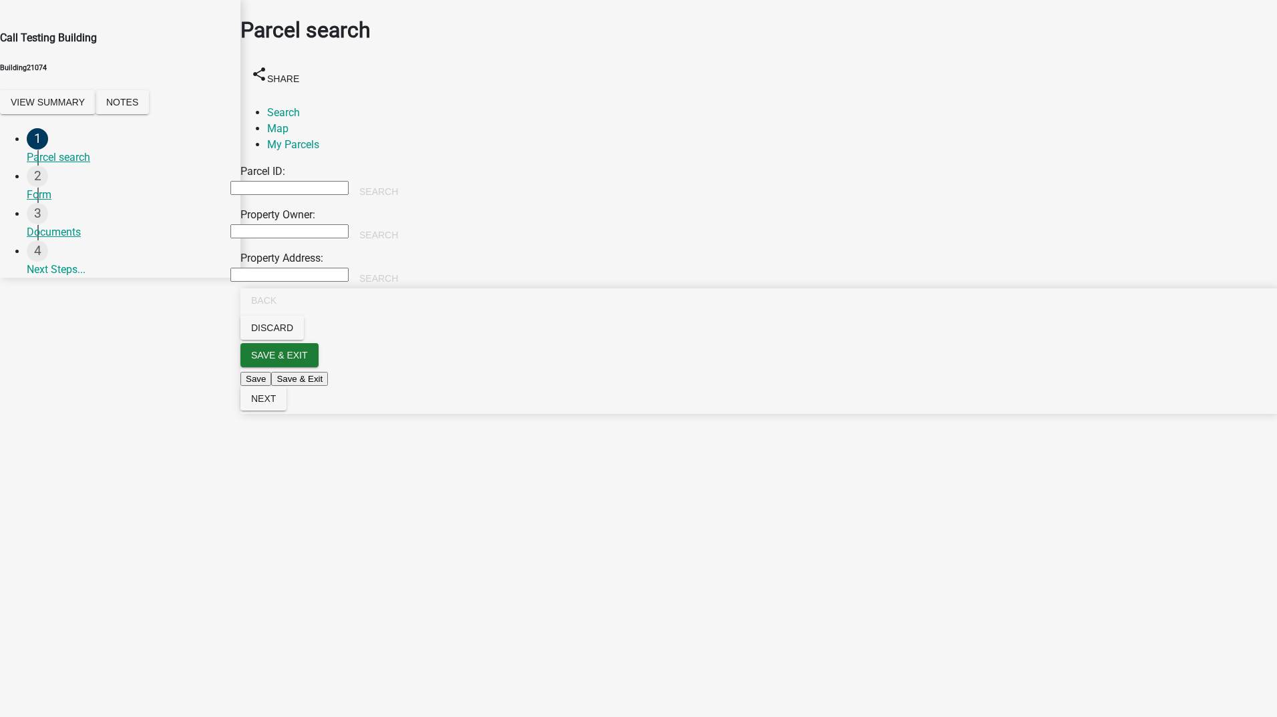
click at [297, 181] on input "Parcel ID:" at bounding box center [289, 188] width 118 height 14
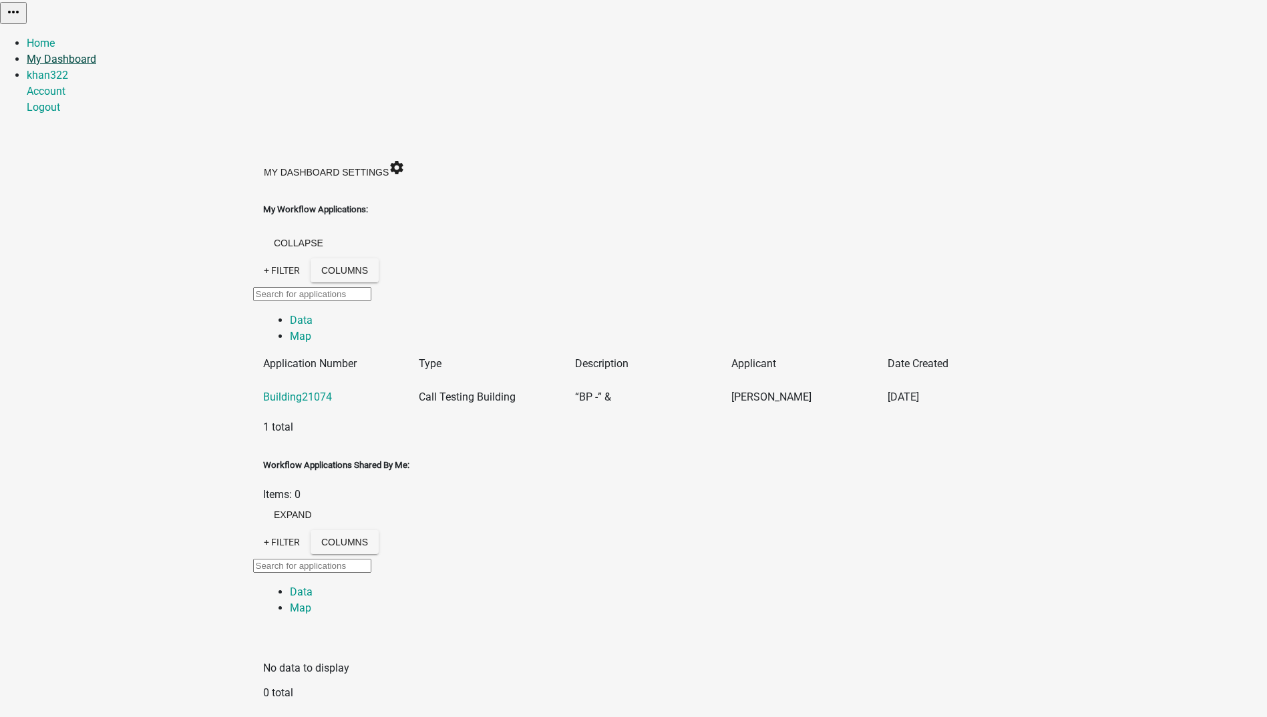
click at [96, 53] on link "My Dashboard" at bounding box center [61, 59] width 69 height 13
click at [68, 69] on link "khan322" at bounding box center [47, 75] width 41 height 13
click at [65, 85] on link "Account" at bounding box center [46, 91] width 39 height 13
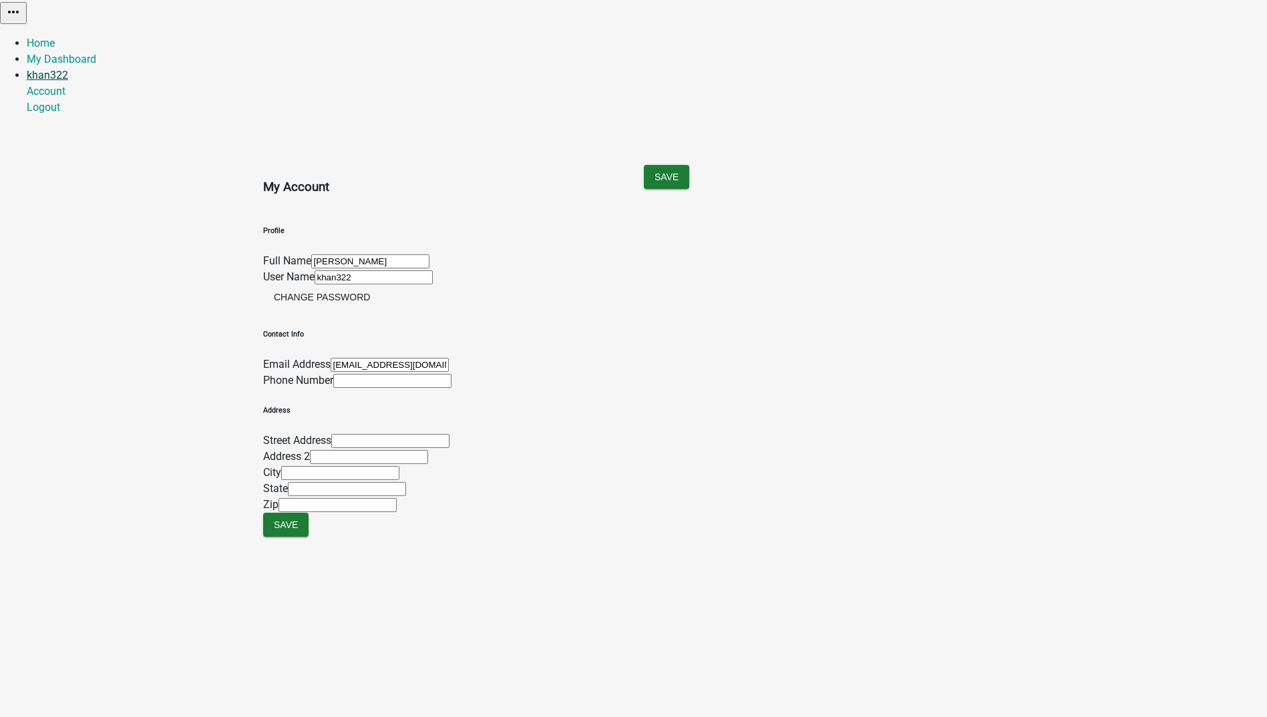
click at [68, 69] on link "khan322" at bounding box center [47, 75] width 41 height 13
click at [60, 101] on link "Logout" at bounding box center [43, 107] width 33 height 13
